Goal: Task Accomplishment & Management: Manage account settings

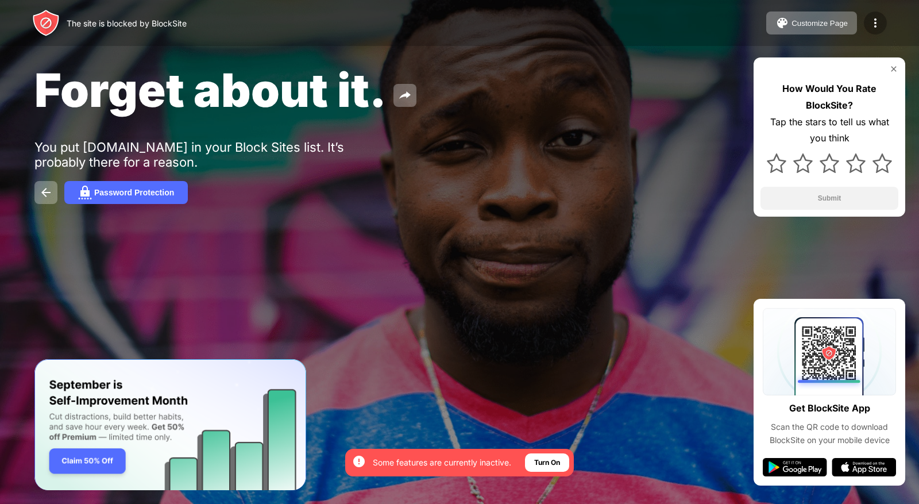
click at [874, 32] on div at bounding box center [875, 22] width 23 height 23
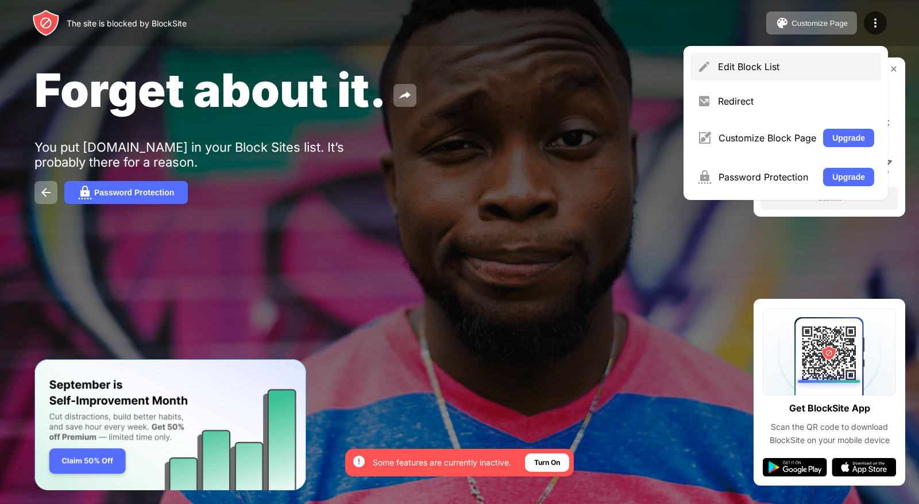
click at [778, 79] on div "Edit Block List" at bounding box center [786, 67] width 191 height 28
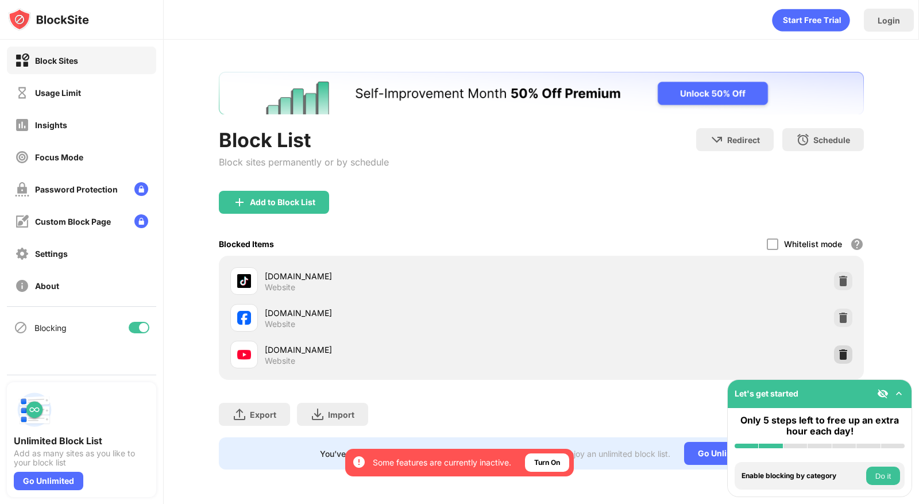
click at [838, 359] on img at bounding box center [843, 354] width 11 height 11
